Goal: Task Accomplishment & Management: Manage account settings

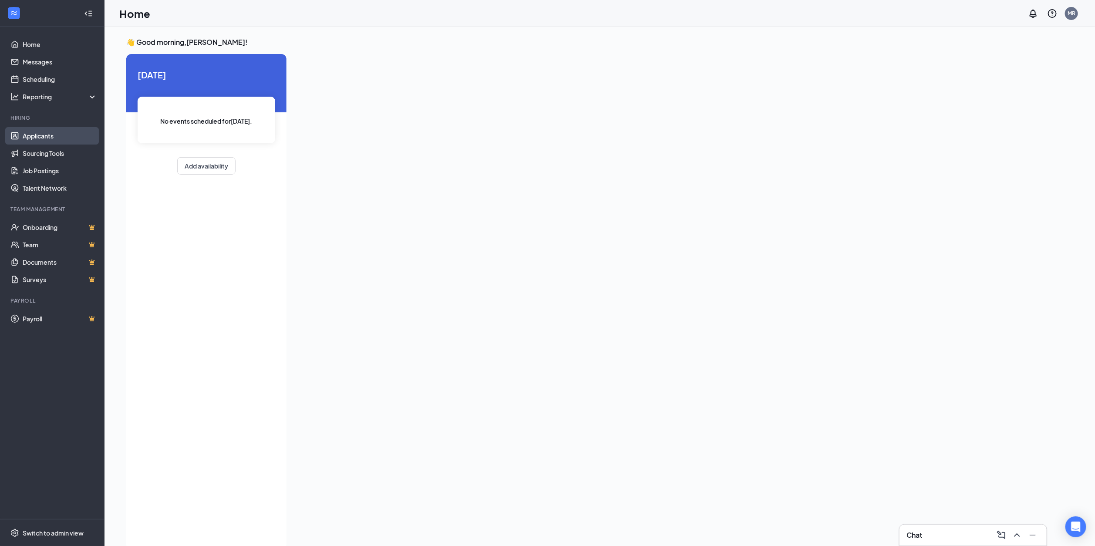
click at [43, 136] on link "Applicants" at bounding box center [60, 135] width 74 height 17
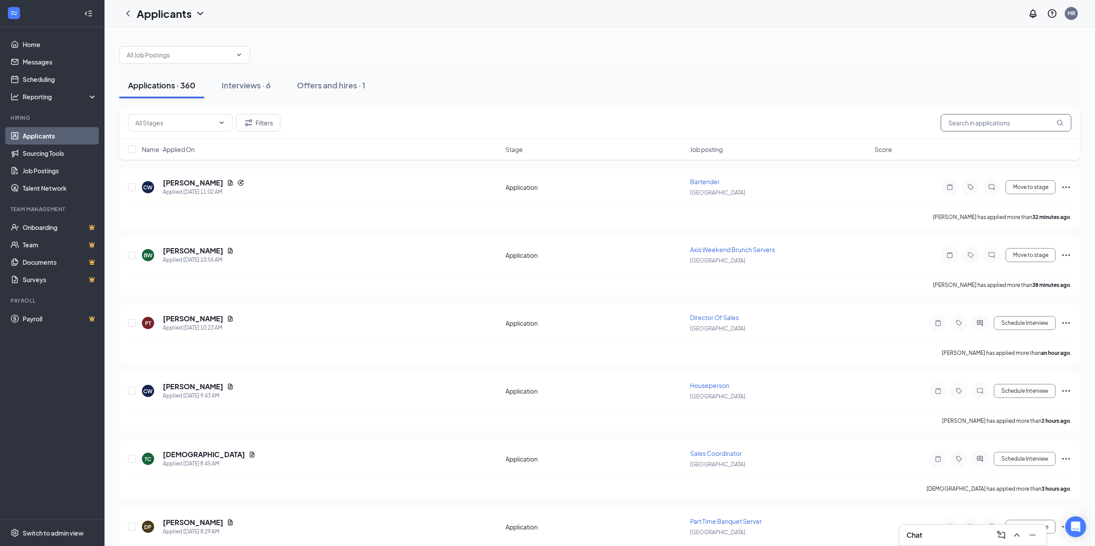
click at [971, 127] on input "text" at bounding box center [1006, 122] width 131 height 17
type input "[PERSON_NAME]"
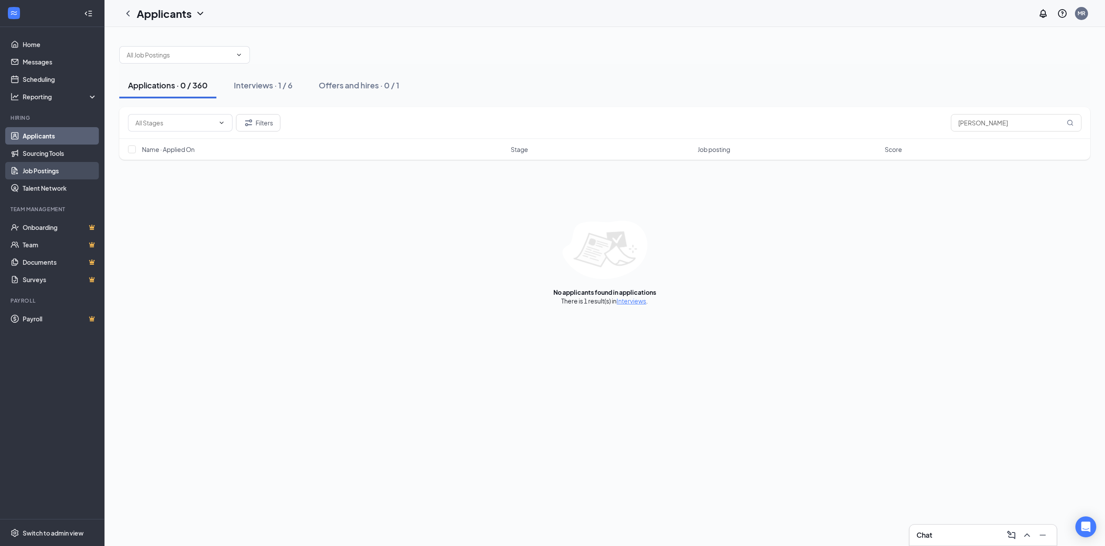
click at [44, 170] on link "Job Postings" at bounding box center [60, 170] width 74 height 17
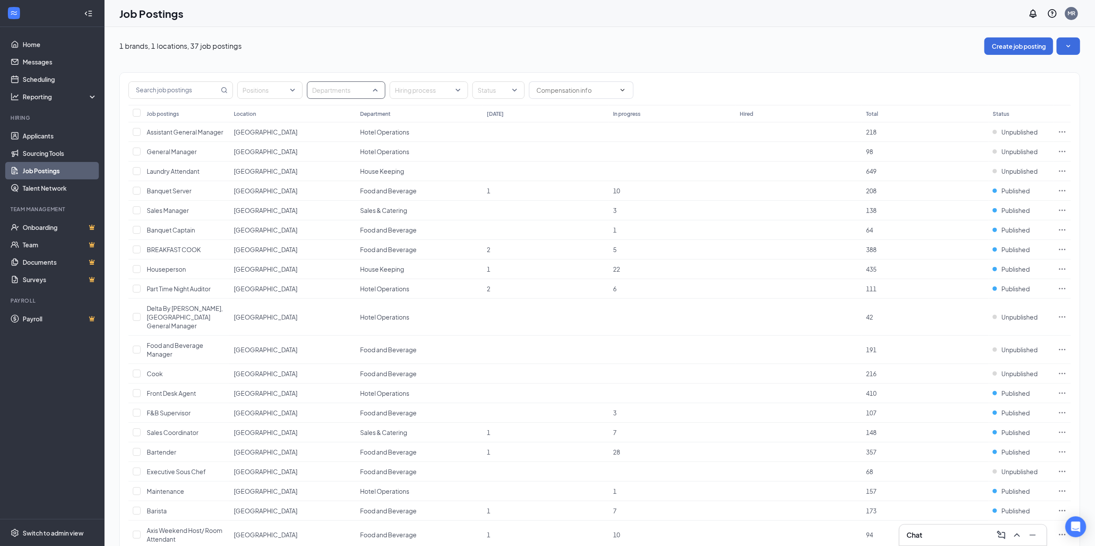
click at [365, 82] on div "Departments" at bounding box center [346, 89] width 78 height 17
click at [350, 176] on span "Hotel Operations" at bounding box center [350, 174] width 49 height 8
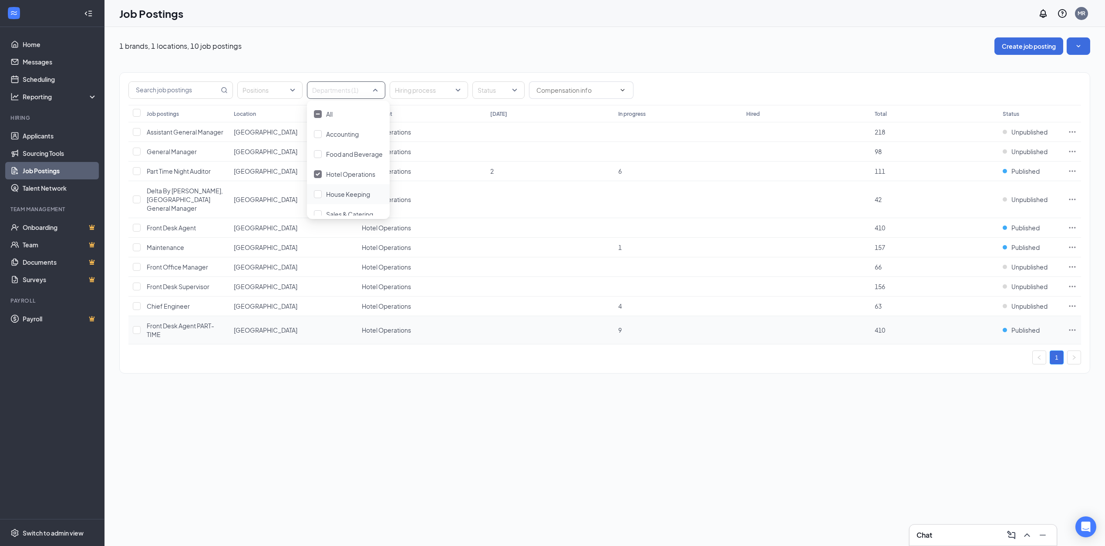
click at [550, 323] on td at bounding box center [550, 330] width 128 height 28
click at [1071, 171] on icon "Ellipses" at bounding box center [1072, 171] width 9 height 9
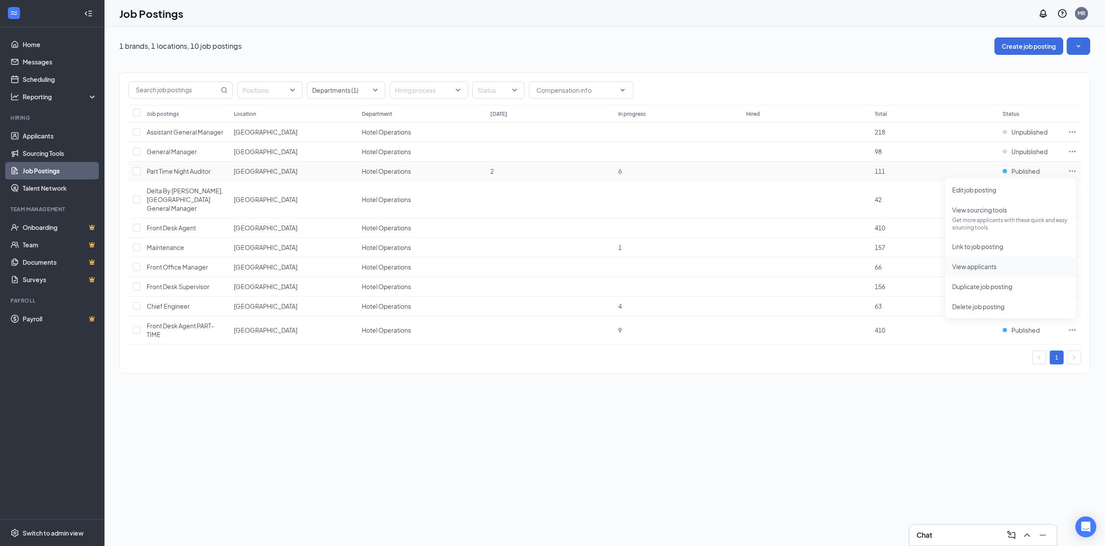
click at [978, 265] on span "View applicants" at bounding box center [974, 267] width 44 height 8
click at [380, 88] on div "Departments (1)" at bounding box center [346, 89] width 78 height 17
click at [374, 88] on div at bounding box center [341, 90] width 65 height 14
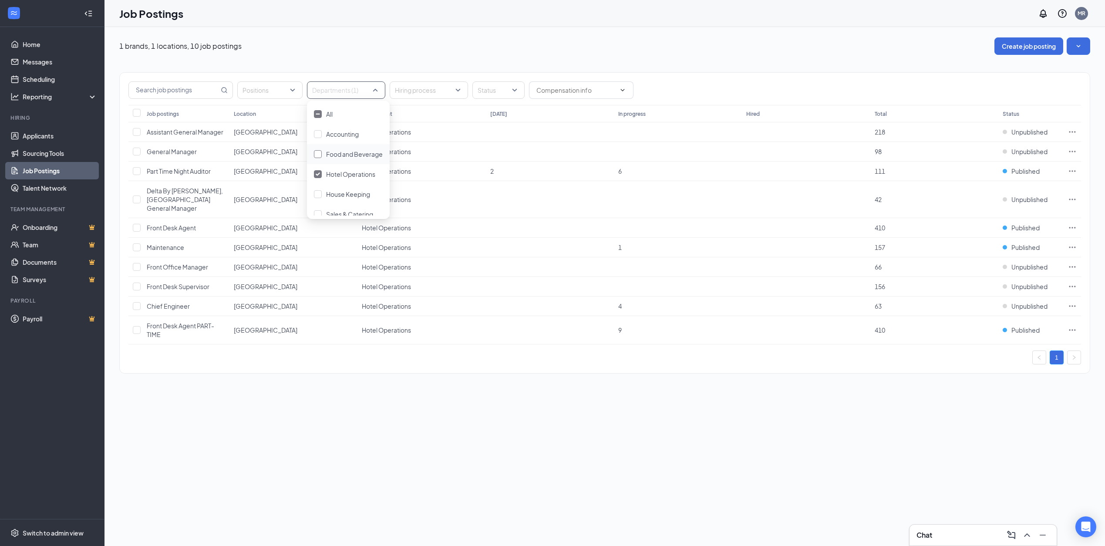
click at [348, 155] on span "Food and Beverage" at bounding box center [354, 154] width 57 height 8
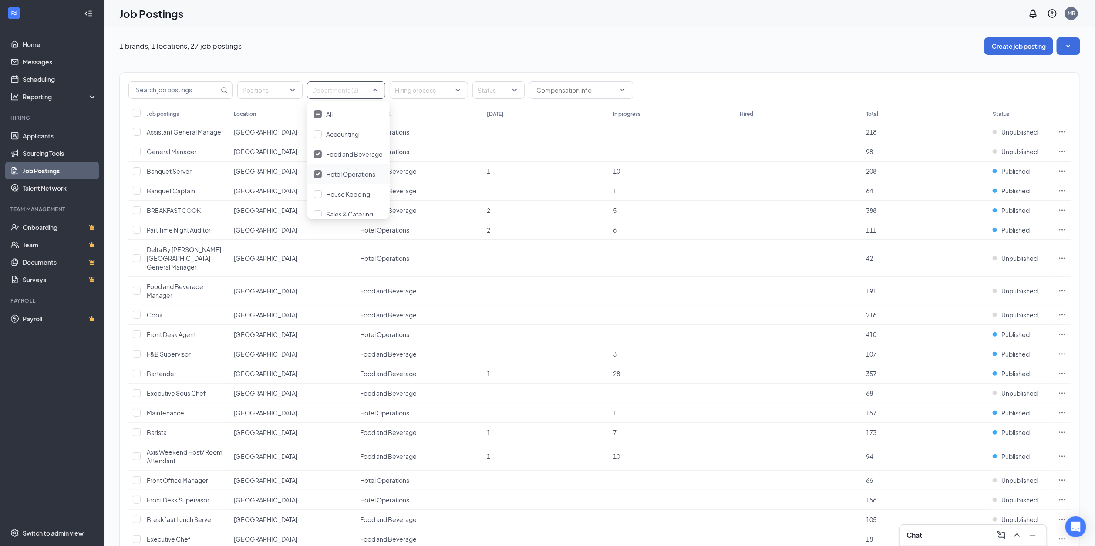
click at [319, 174] on div "Hotel Operations" at bounding box center [348, 174] width 83 height 20
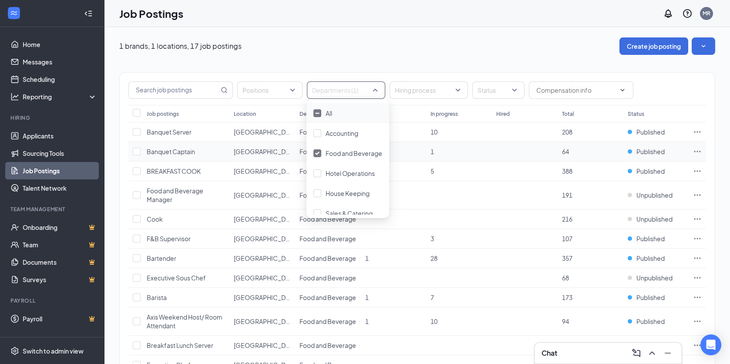
drag, startPoint x: 1037, startPoint y: 0, endPoint x: 482, endPoint y: 148, distance: 574.1
click at [482, 148] on td "1" at bounding box center [459, 152] width 66 height 20
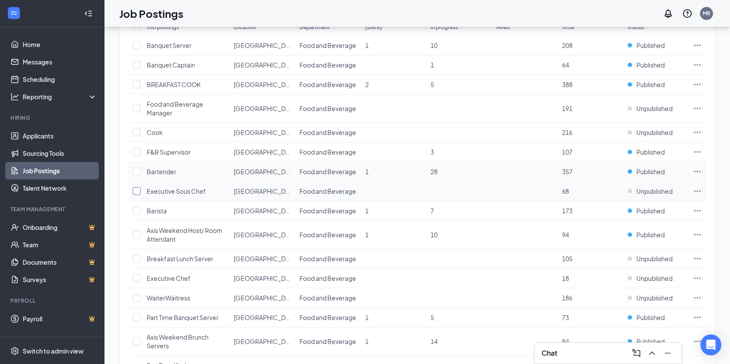
scroll to position [87, 0]
click at [696, 210] on icon "Ellipses" at bounding box center [697, 210] width 9 height 9
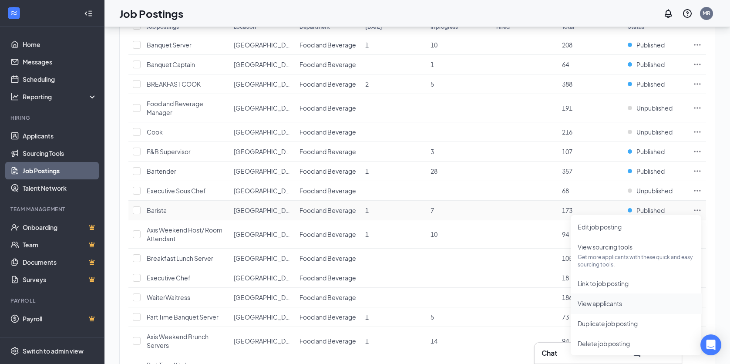
click at [606, 300] on span "View applicants" at bounding box center [600, 304] width 44 height 8
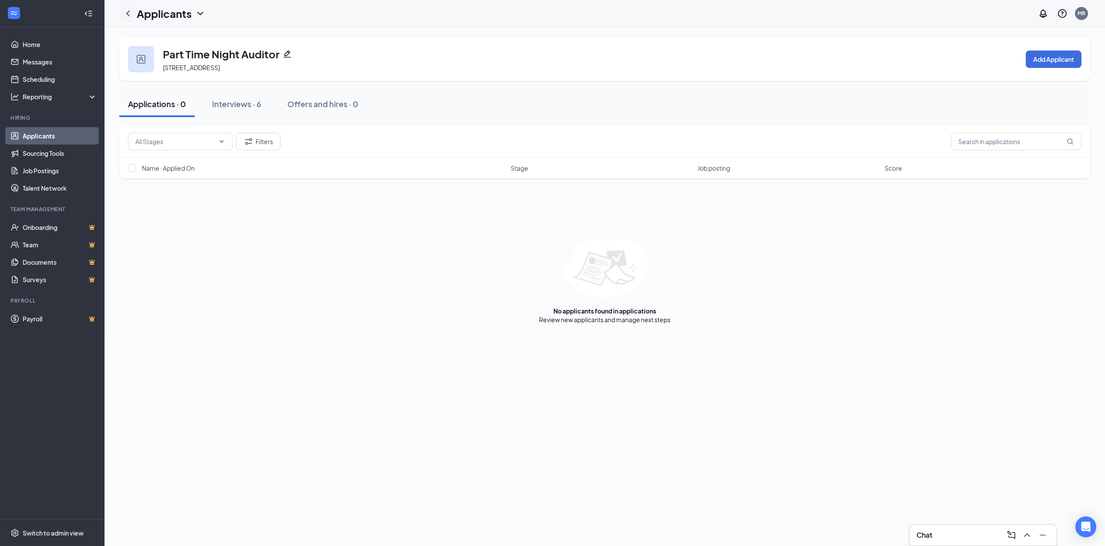
click at [128, 15] on icon "ChevronLeft" at bounding box center [128, 13] width 10 height 10
click at [125, 12] on icon "ChevronLeft" at bounding box center [128, 13] width 10 height 10
click at [127, 12] on icon "ChevronLeft" at bounding box center [128, 13] width 10 height 10
click at [1014, 147] on input "text" at bounding box center [1016, 141] width 131 height 17
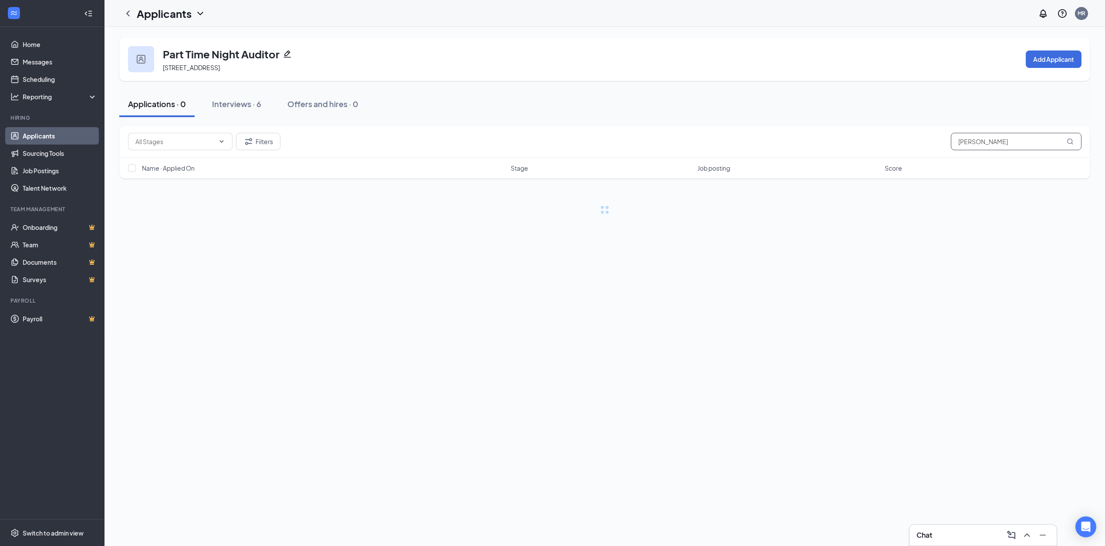
type input "[PERSON_NAME]"
click at [272, 108] on div "Interviews · 1 / 6" at bounding box center [253, 103] width 59 height 11
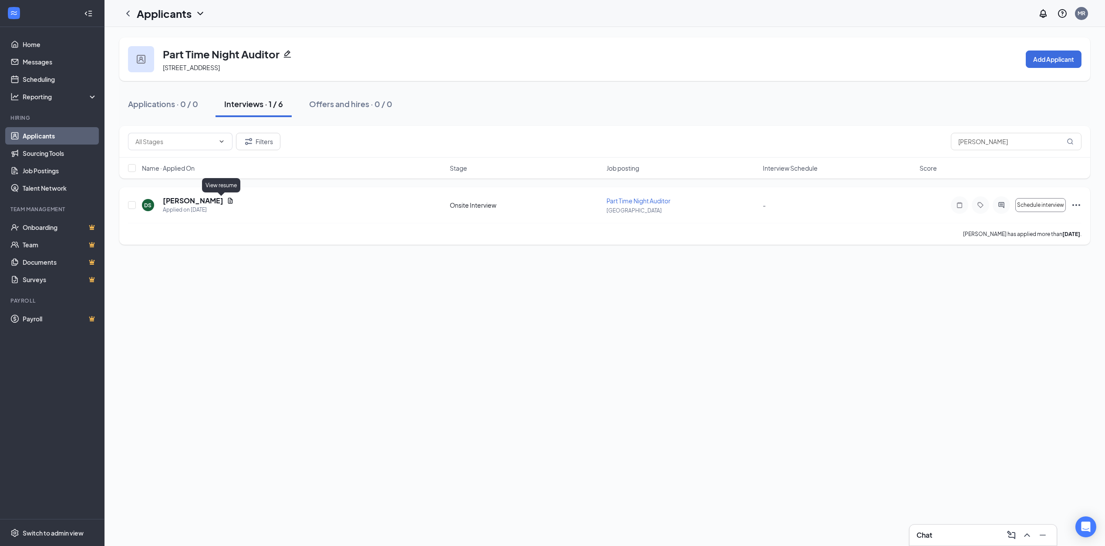
click at [228, 199] on icon "Document" at bounding box center [230, 201] width 5 height 6
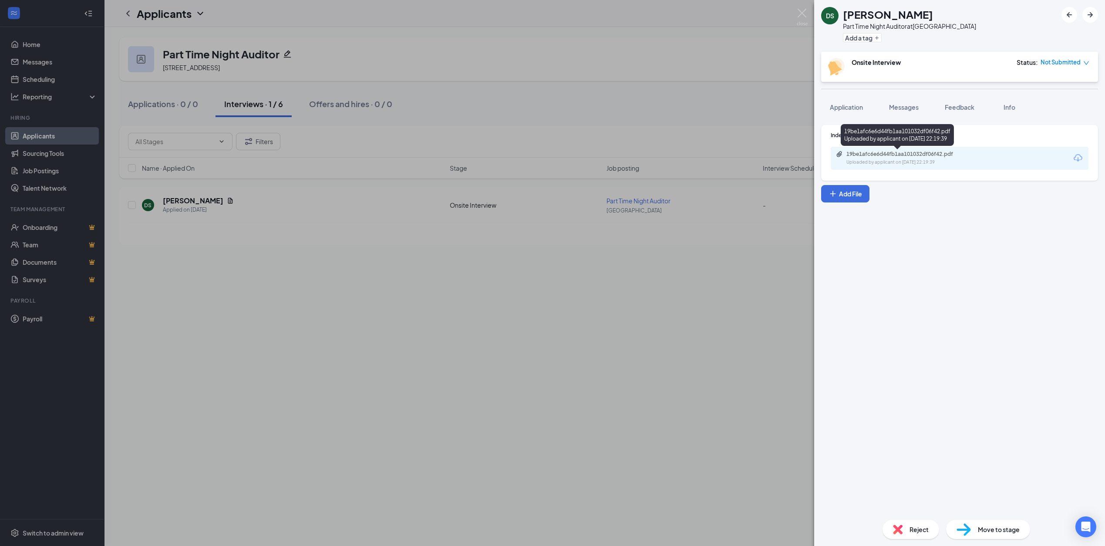
click at [880, 155] on div "19be1afc6e6d44fb1aa101032df06f42.pdf" at bounding box center [907, 154] width 122 height 7
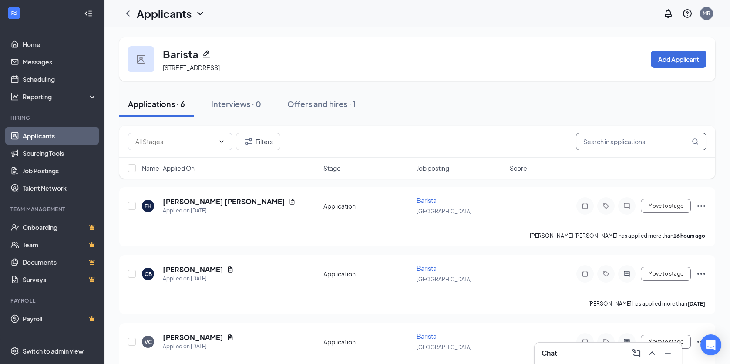
click at [616, 144] on input "text" at bounding box center [641, 141] width 131 height 17
type input "clark"
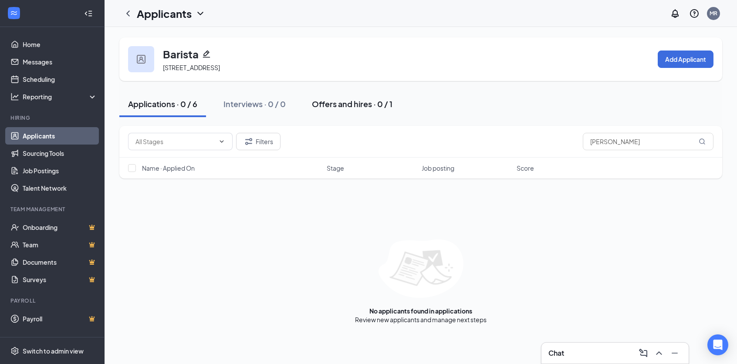
click at [357, 108] on div "Offers and hires · 0 / 1" at bounding box center [352, 103] width 81 height 11
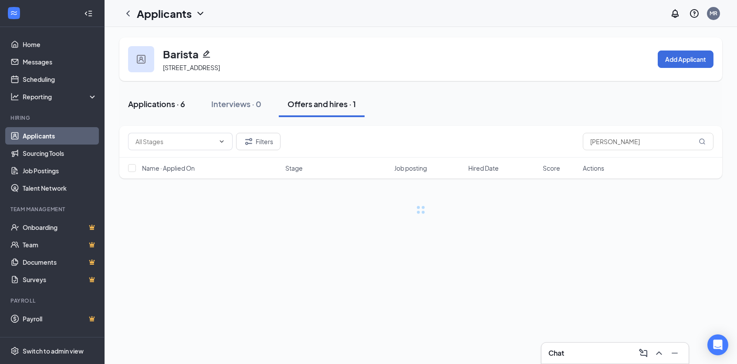
click at [168, 104] on div "Applications · 6" at bounding box center [156, 103] width 57 height 11
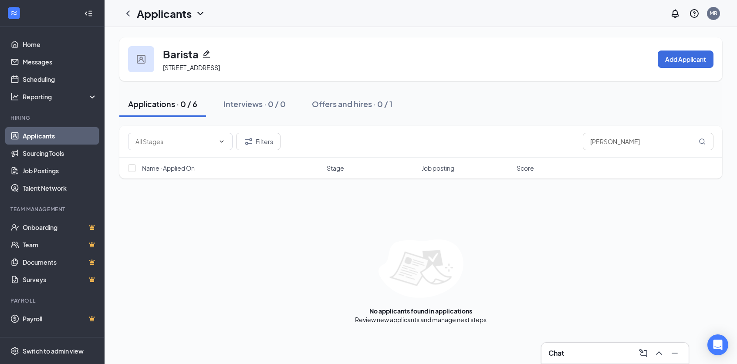
click at [49, 132] on link "Applicants" at bounding box center [60, 135] width 74 height 17
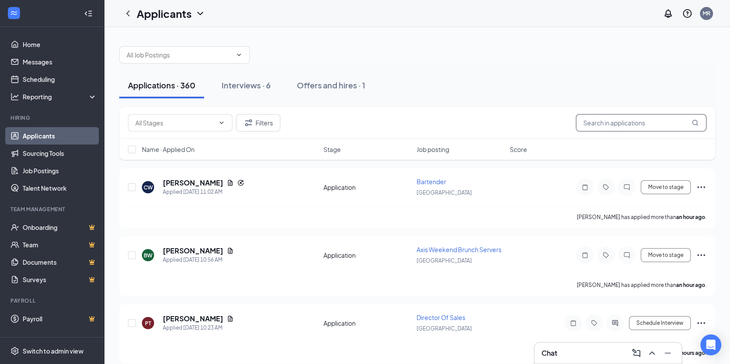
click at [630, 118] on input "text" at bounding box center [641, 122] width 131 height 17
type input "jessica clark"
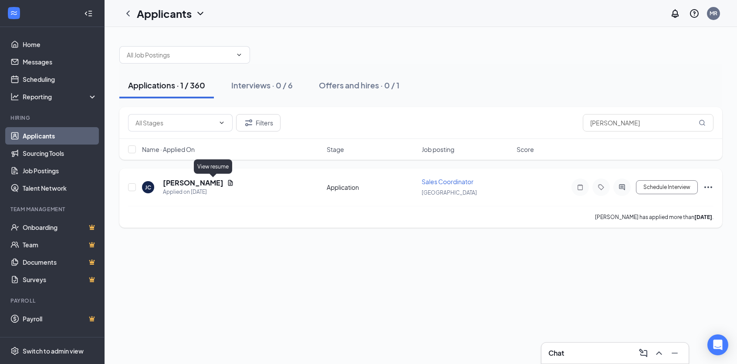
click at [228, 183] on icon "Document" at bounding box center [230, 183] width 5 height 6
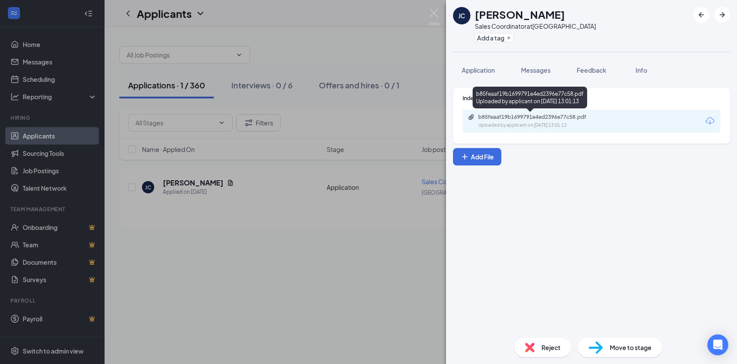
click at [527, 118] on div "b85feaaf19b1699791e4ed2396e77c58.pdf" at bounding box center [539, 117] width 122 height 7
